Goal: Navigation & Orientation: Find specific page/section

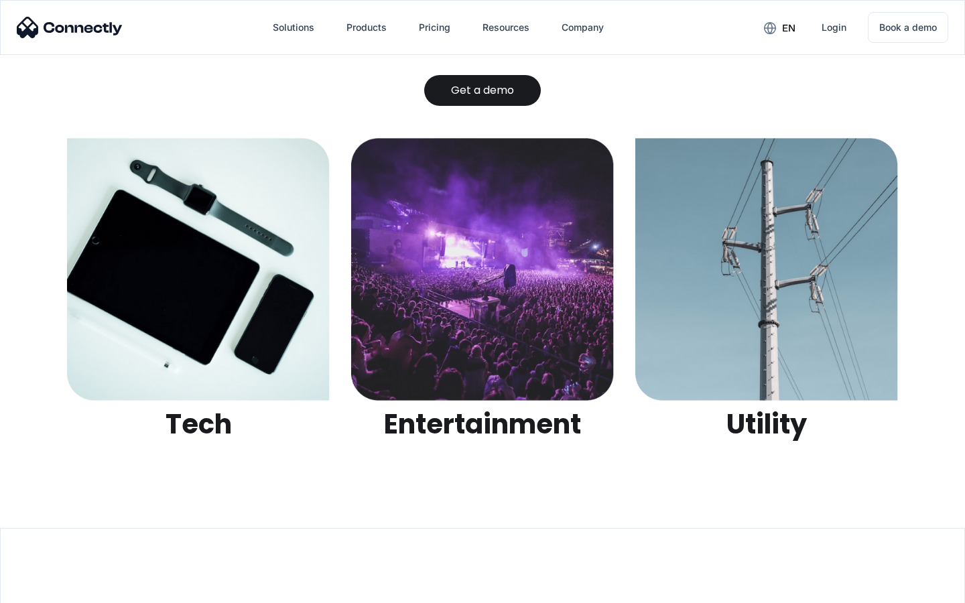
scroll to position [4228, 0]
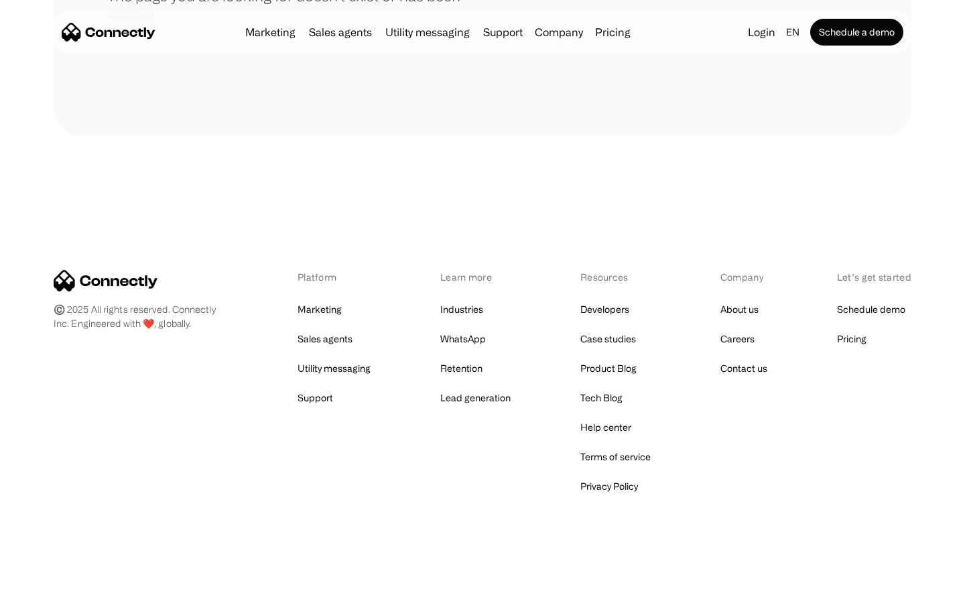
scroll to position [245, 0]
